Goal: Find specific page/section: Find specific page/section

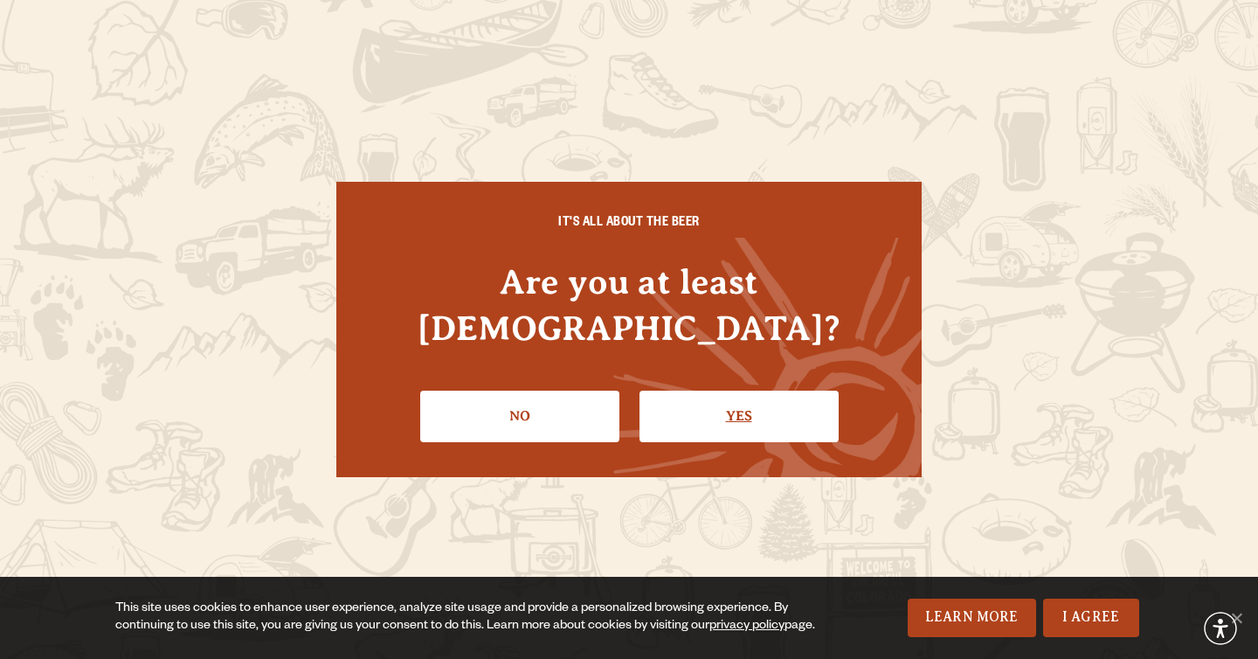
click at [733, 409] on link "Yes" at bounding box center [739, 416] width 199 height 51
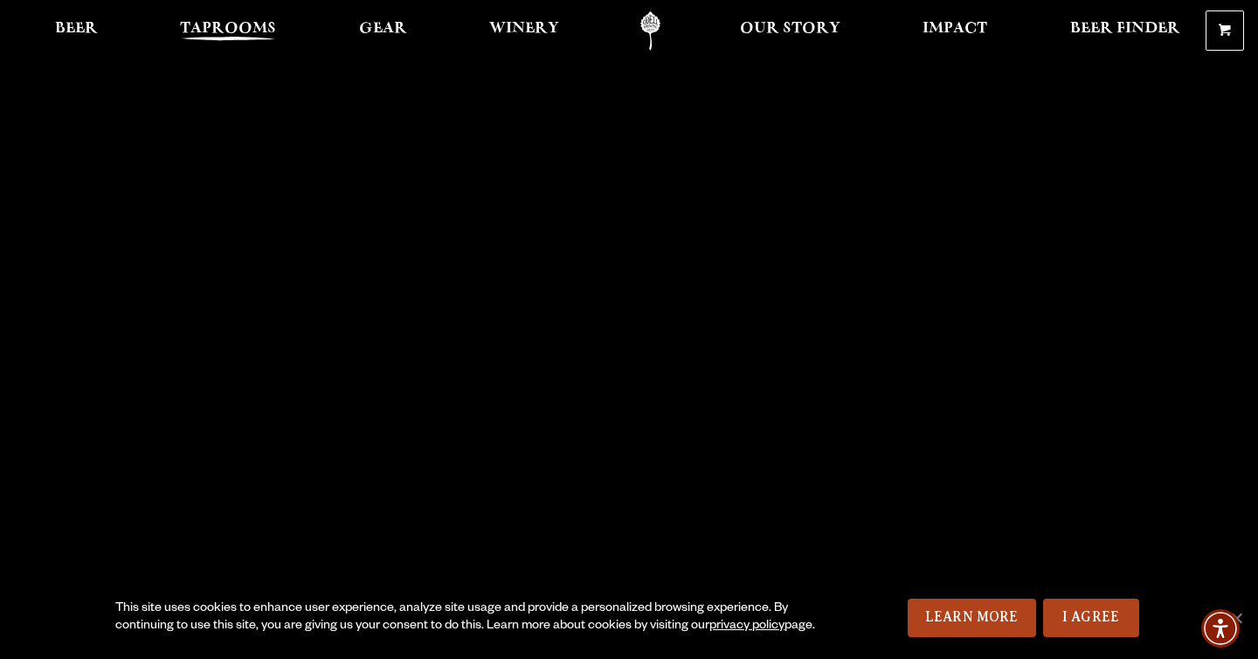
click at [229, 23] on span "Taprooms" at bounding box center [228, 29] width 96 height 14
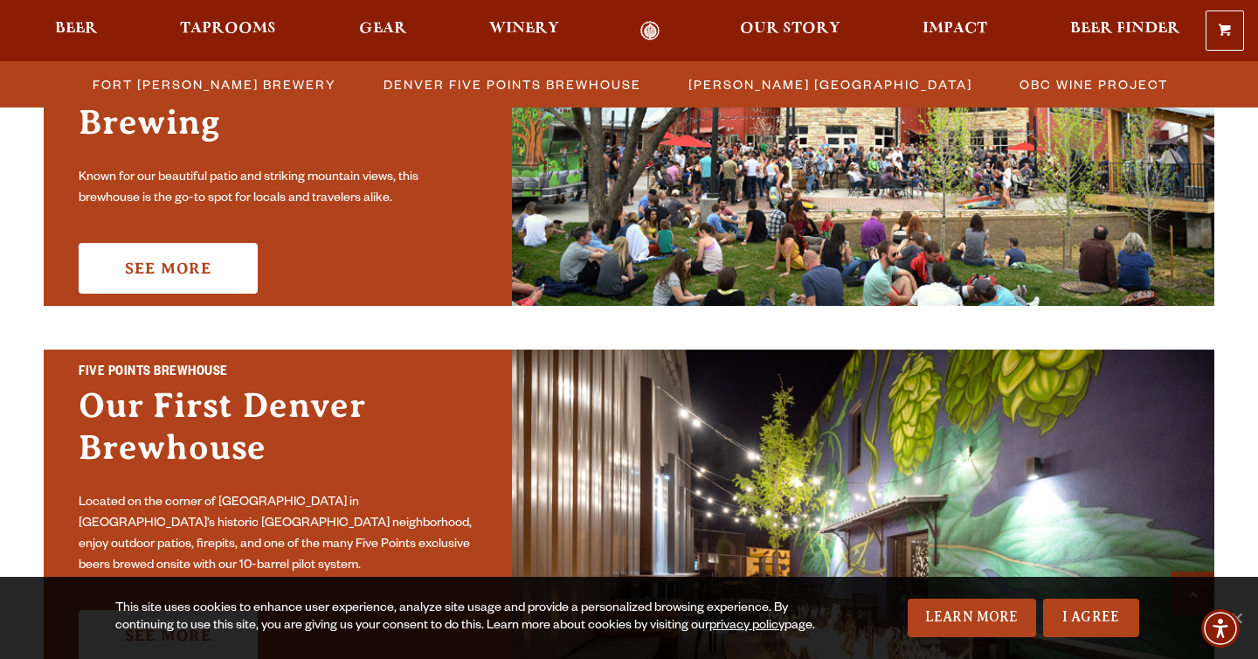
scroll to position [660, 0]
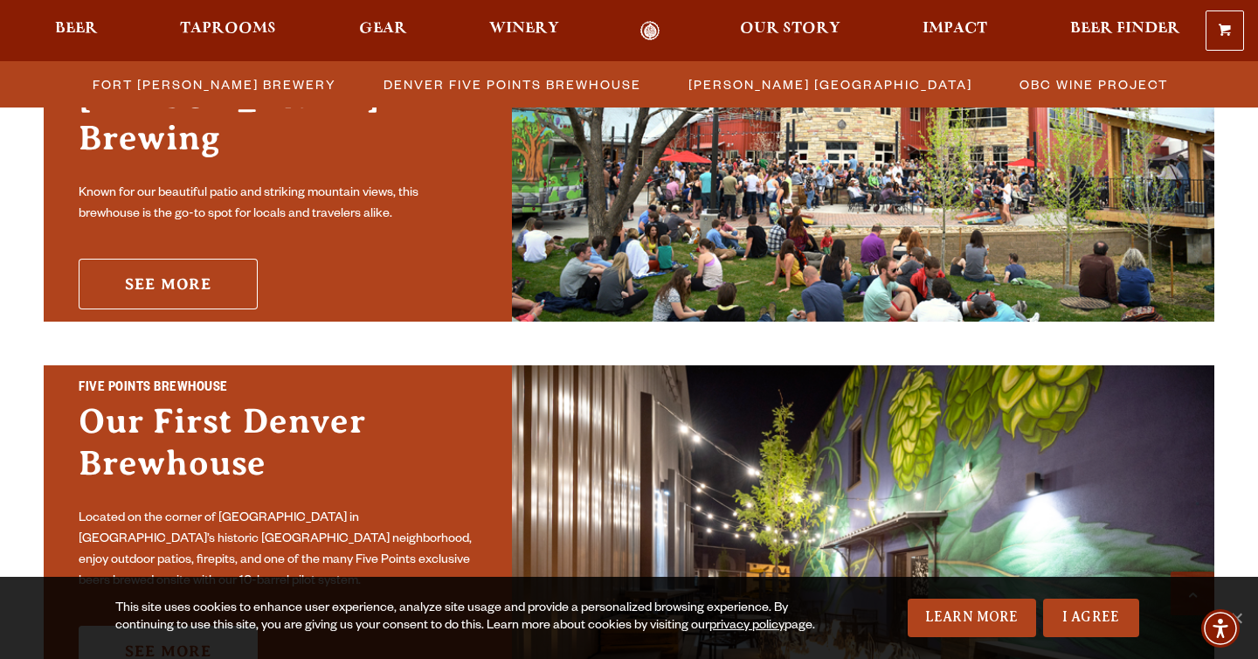
click at [170, 264] on link "See More" at bounding box center [168, 284] width 179 height 51
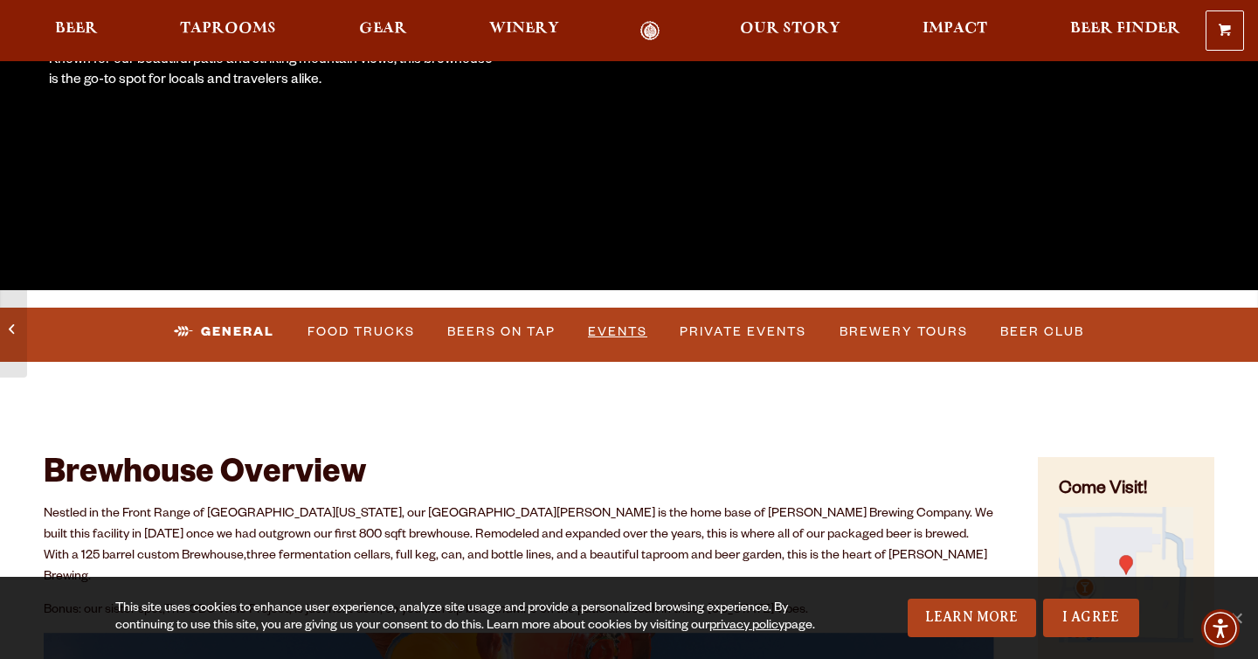
click at [623, 325] on link "Events" at bounding box center [617, 332] width 73 height 40
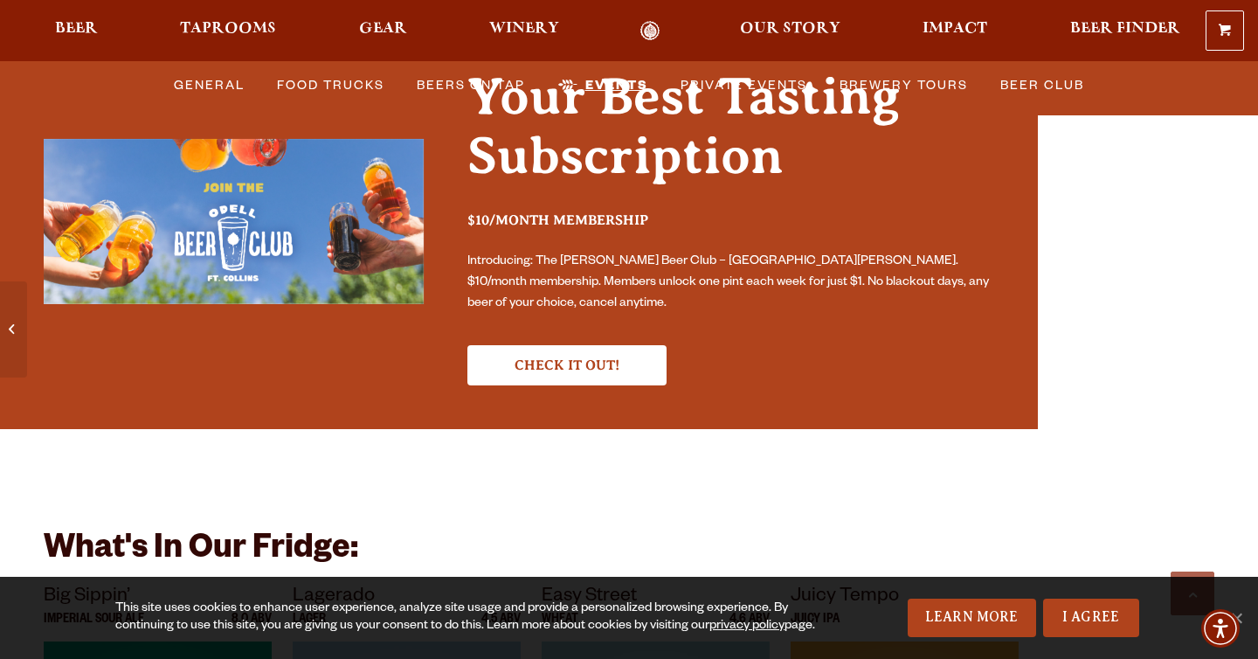
scroll to position [5467, 0]
